Goal: Find specific page/section: Find specific page/section

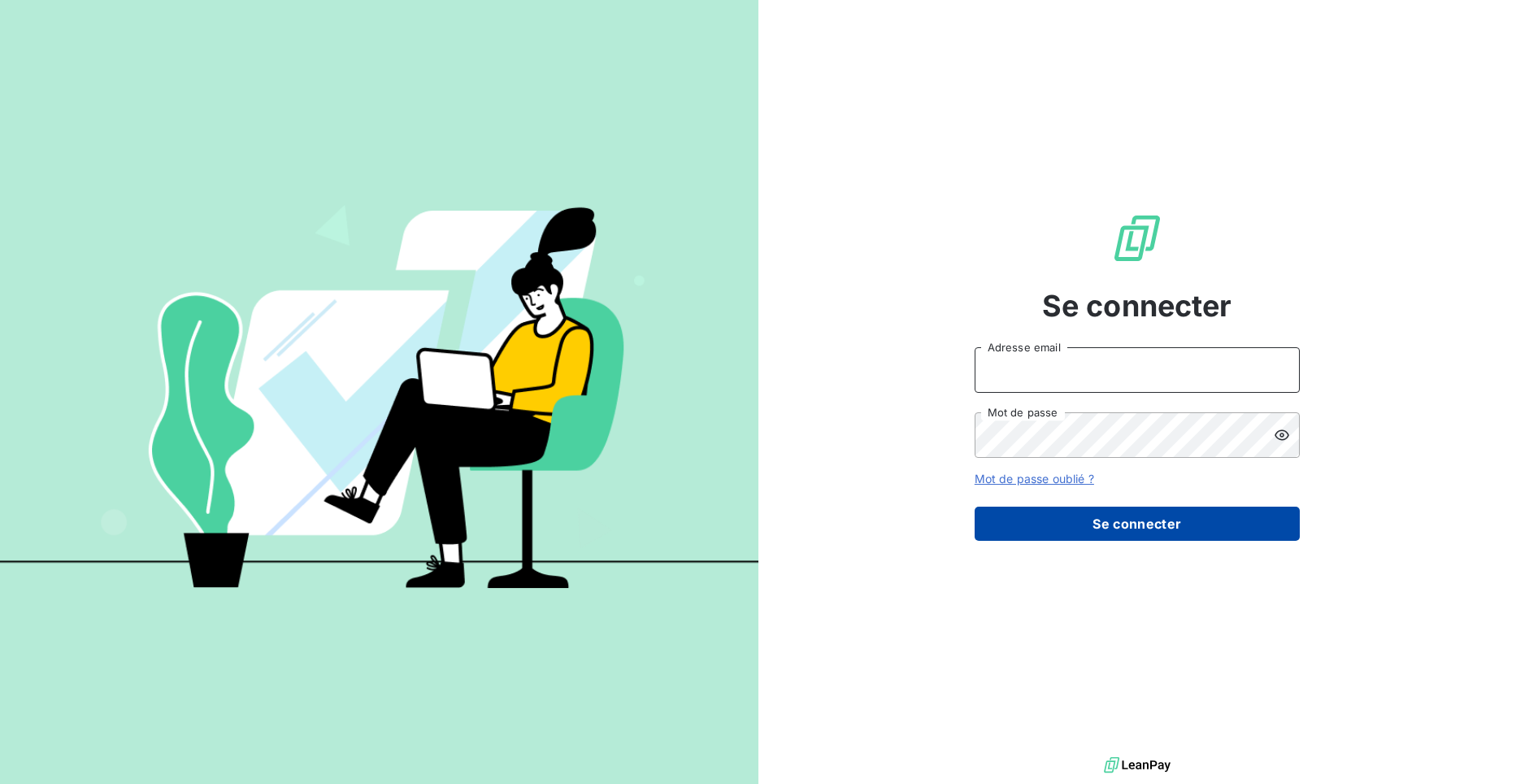
type input "[EMAIL_ADDRESS][DOMAIN_NAME]"
click at [1103, 525] on button "Se connecter" at bounding box center [1137, 523] width 325 height 34
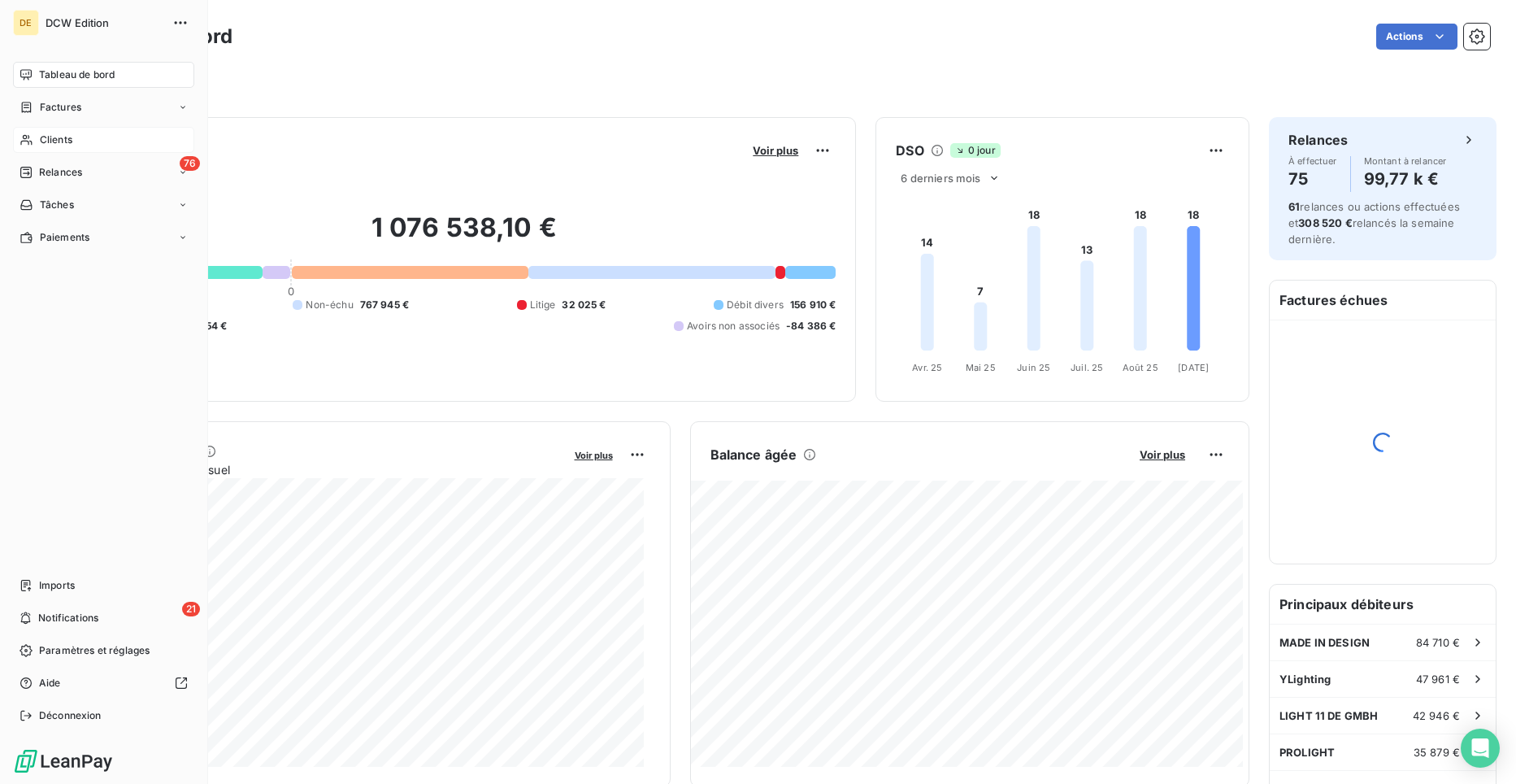
click at [66, 134] on span "Clients" at bounding box center [56, 139] width 33 height 15
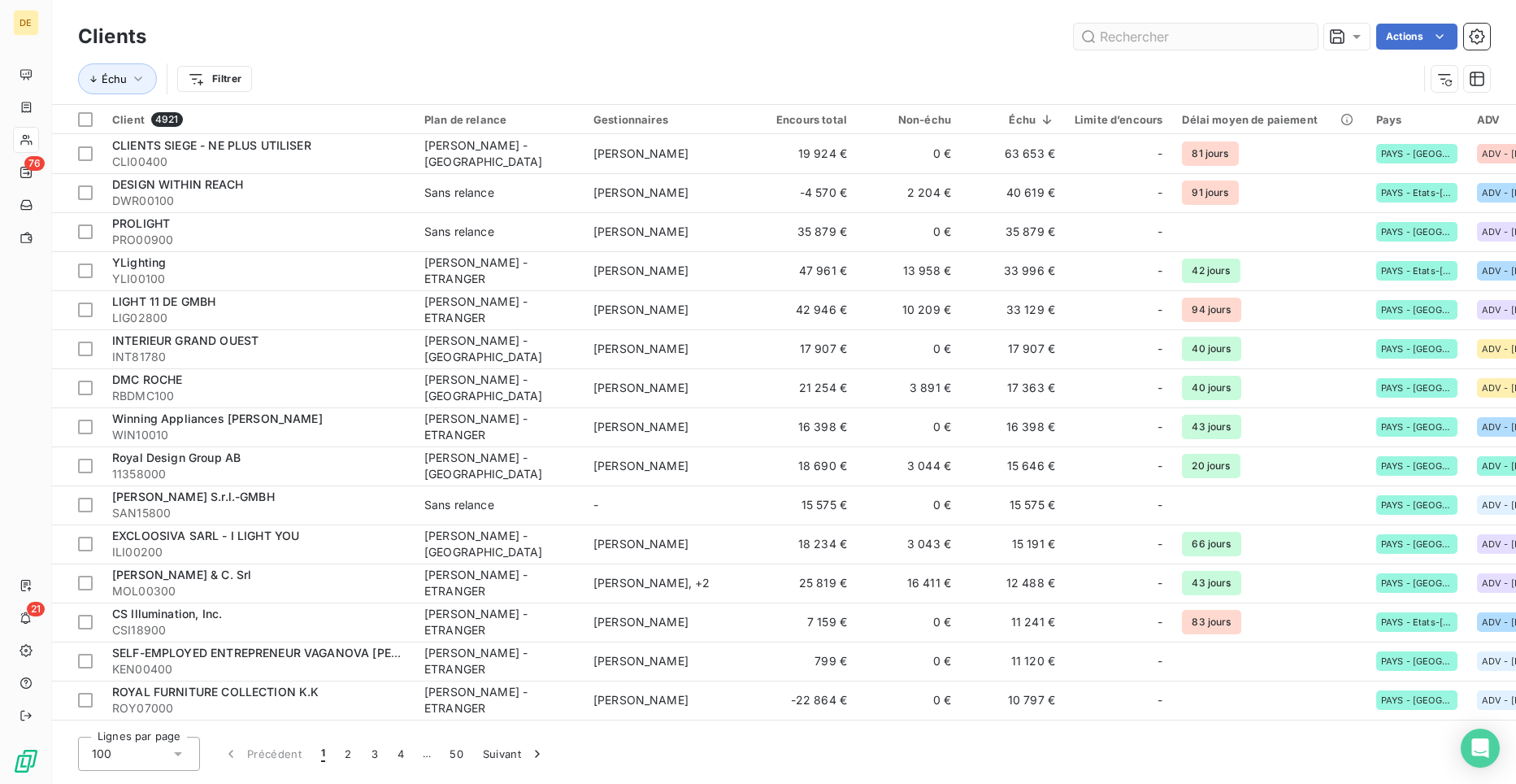
click at [1168, 33] on input "text" at bounding box center [1196, 36] width 244 height 26
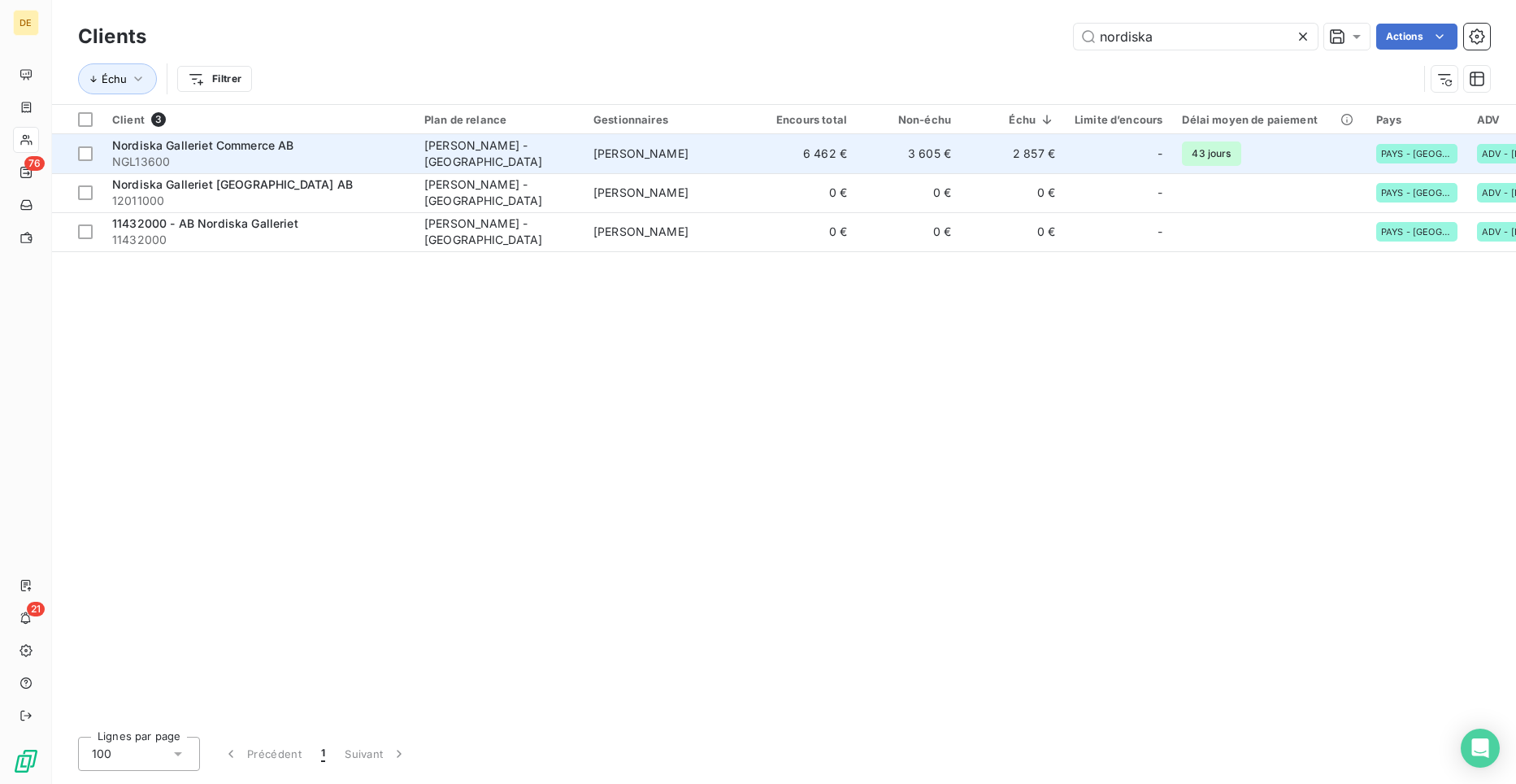
type input "nordiska"
click at [218, 154] on span "NGL13600" at bounding box center [258, 161] width 293 height 16
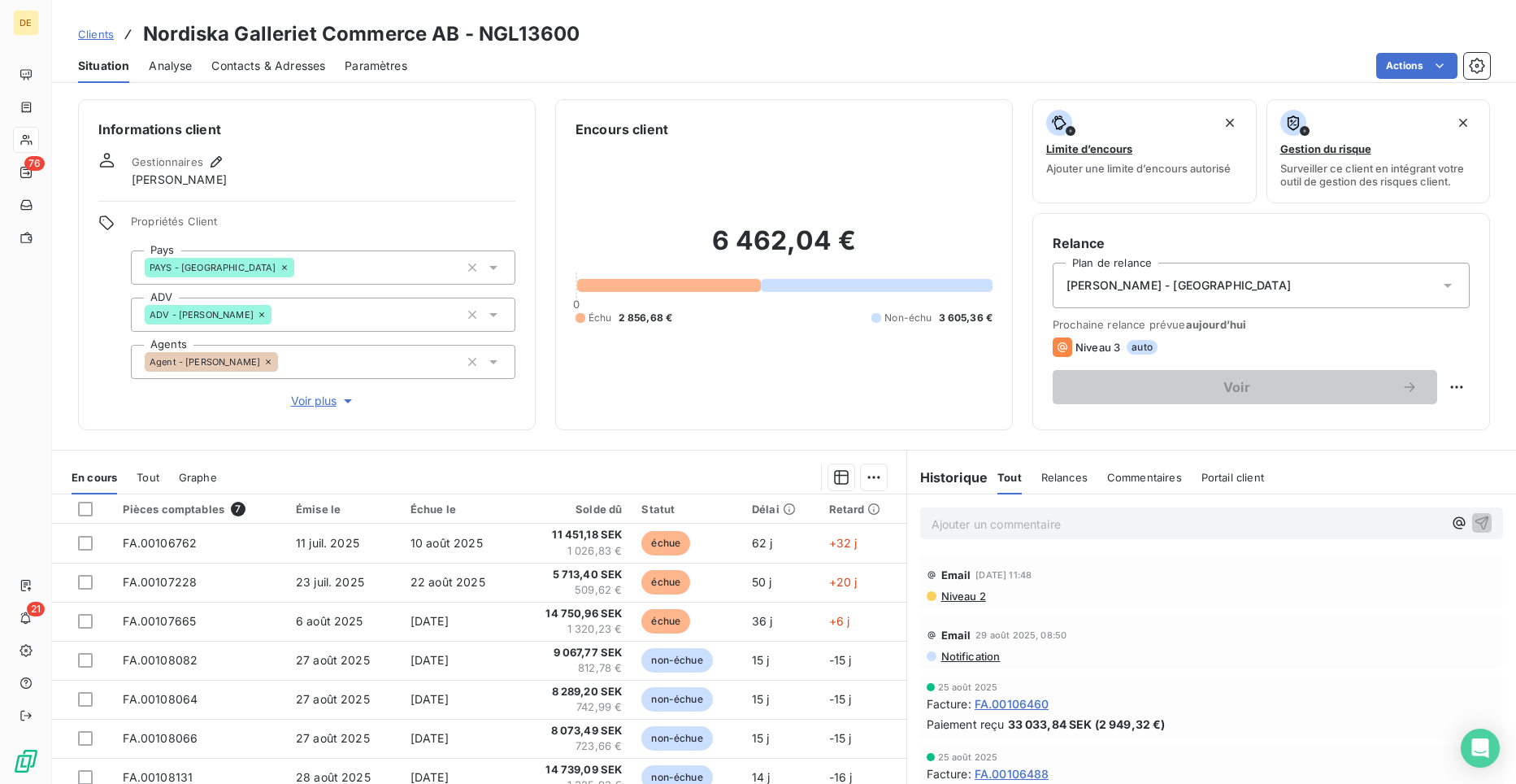
scroll to position [73, 0]
